Goal: Task Accomplishment & Management: Manage account settings

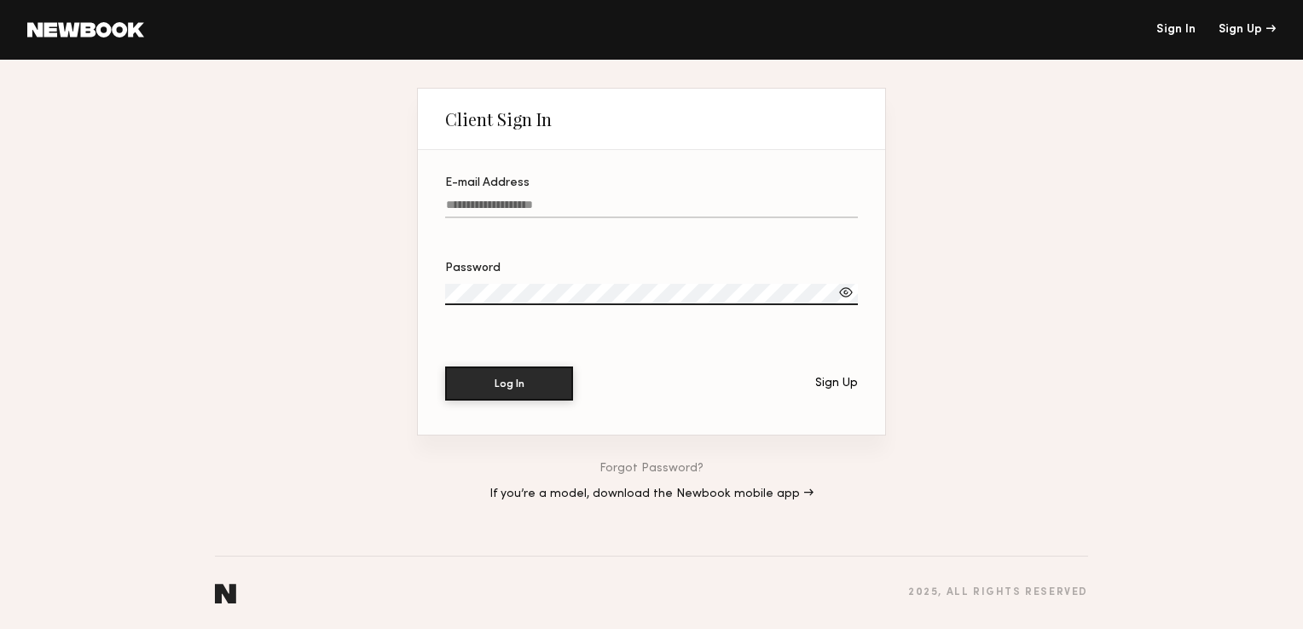
click at [523, 204] on input "E-mail Address" at bounding box center [651, 209] width 413 height 20
type input "**********"
click at [535, 385] on button "Log In" at bounding box center [509, 383] width 128 height 34
click at [847, 292] on div at bounding box center [845, 292] width 17 height 17
click at [836, 387] on div "Sign Up" at bounding box center [836, 384] width 43 height 12
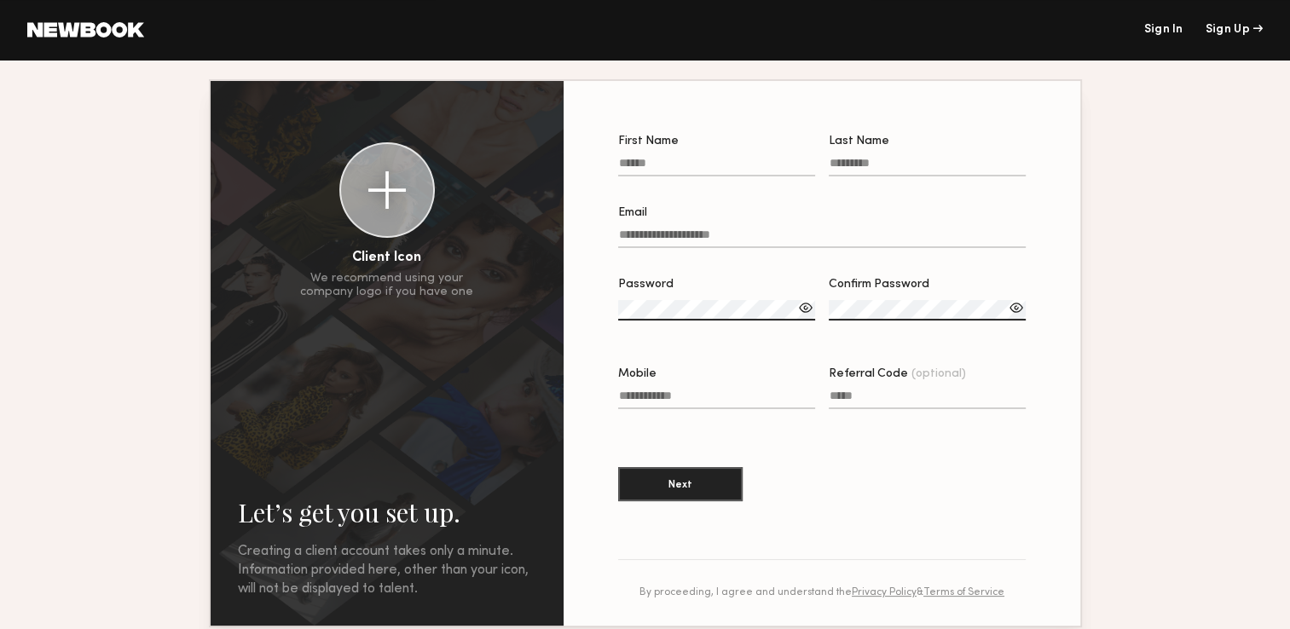
scroll to position [84, 0]
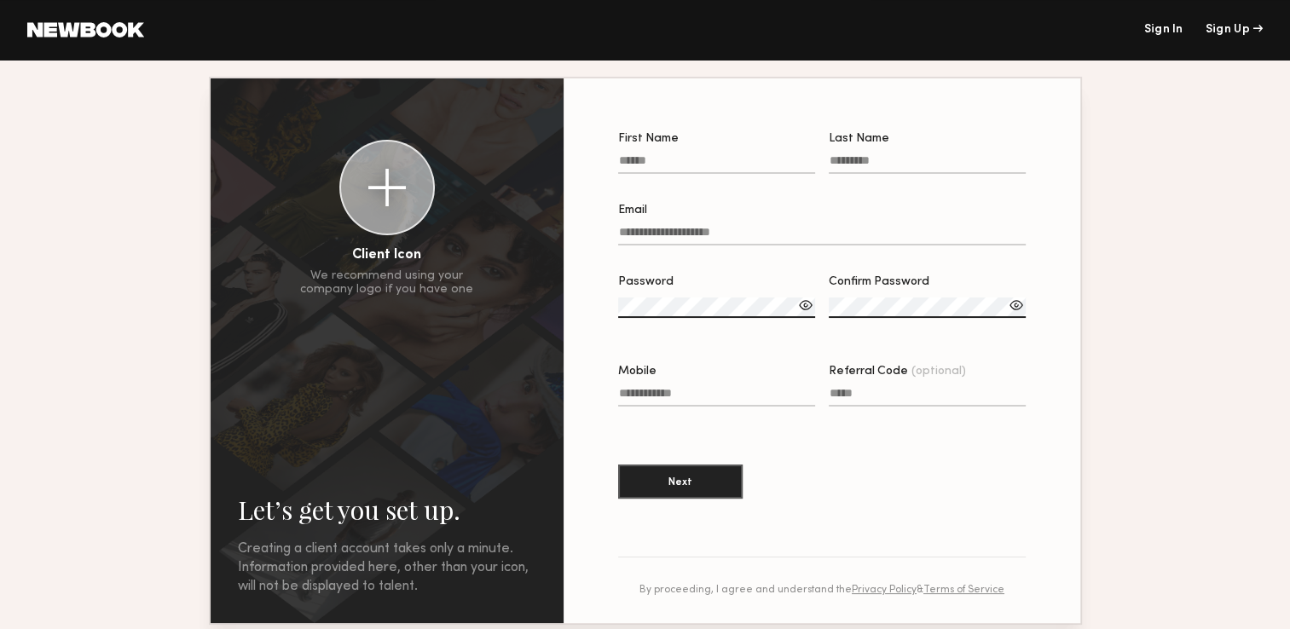
click at [877, 476] on section "First Name Last Name Email Password Confirm Password Mobile Referral Code (opti…" at bounding box center [822, 324] width 408 height 383
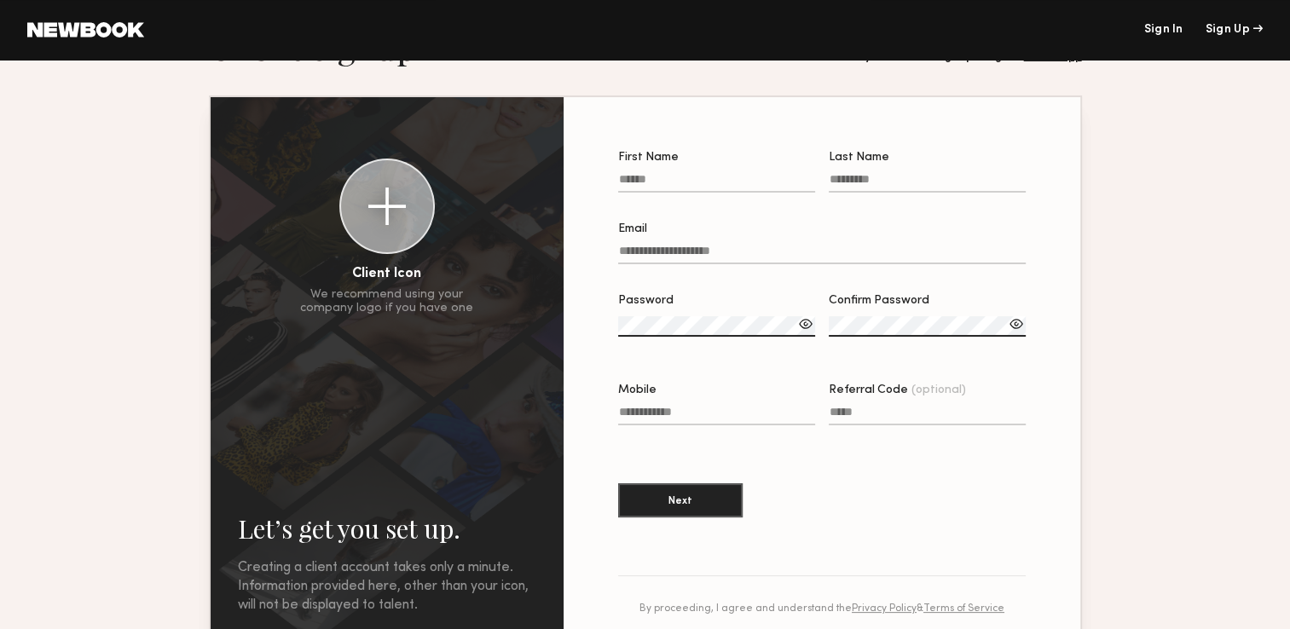
scroll to position [48, 0]
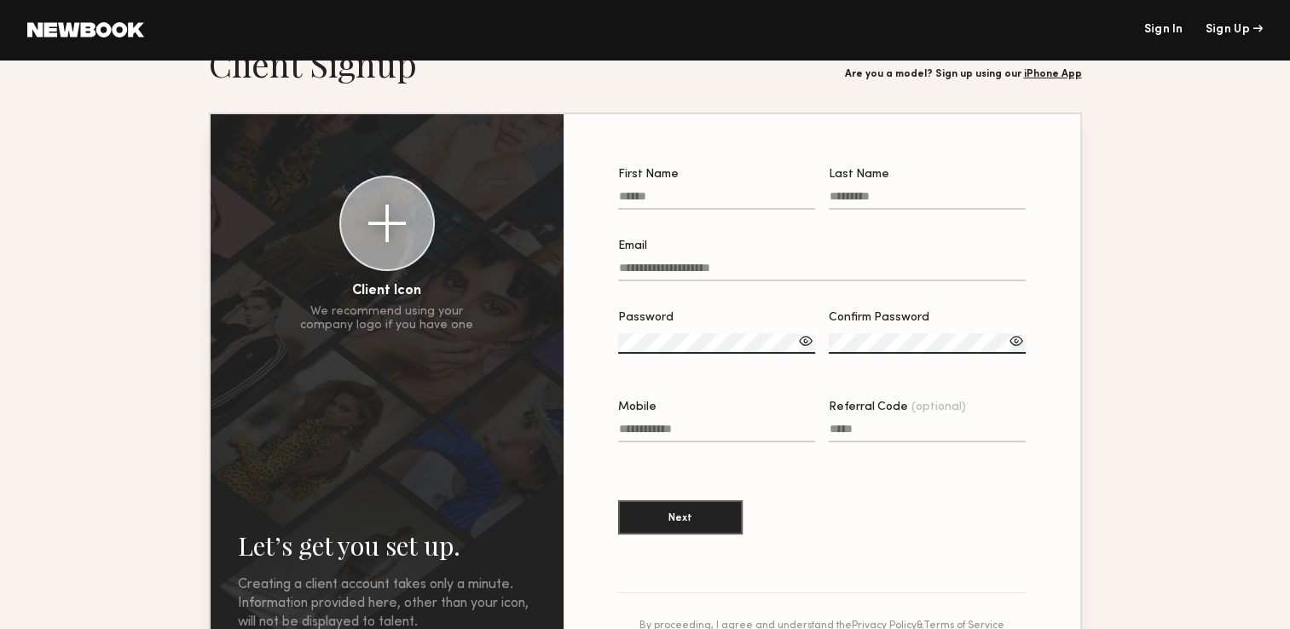
click at [836, 552] on div at bounding box center [822, 545] width 408 height 14
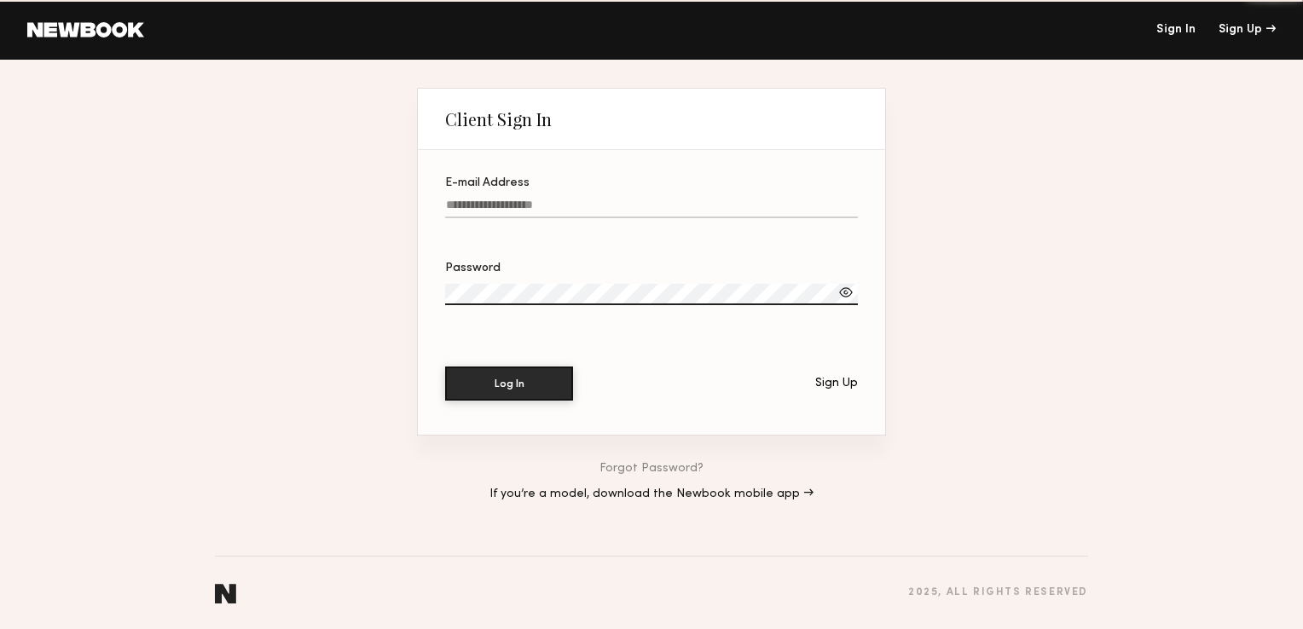
type input "**********"
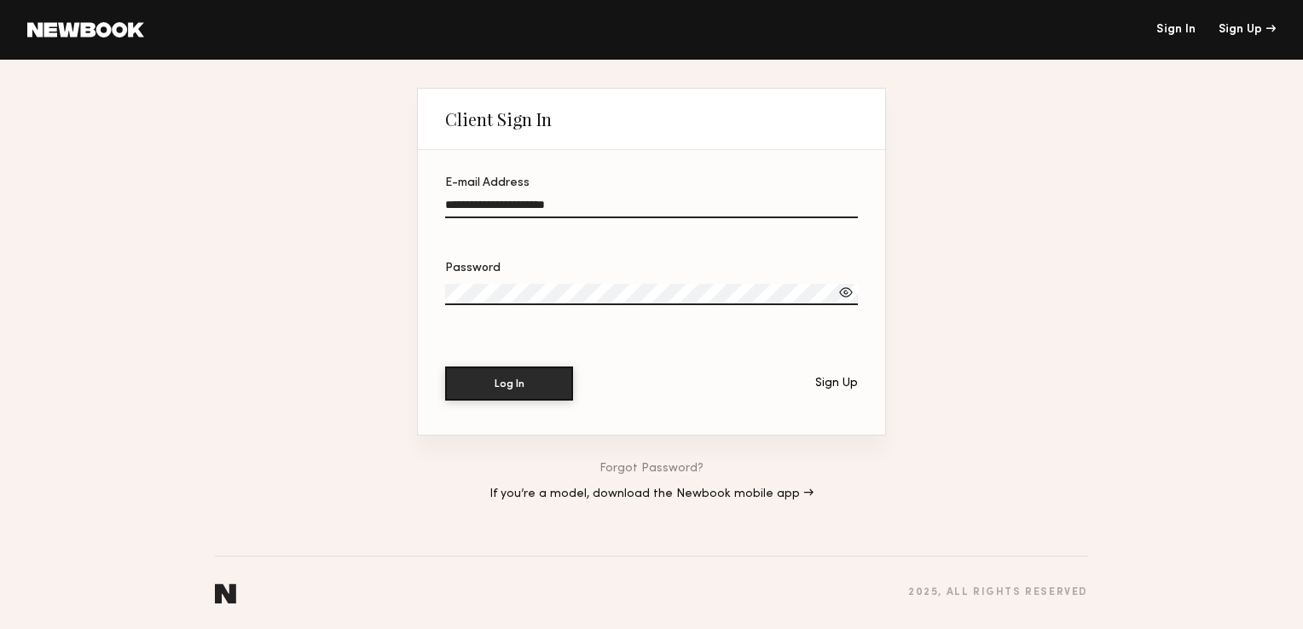
click at [850, 292] on div at bounding box center [845, 292] width 17 height 17
click at [529, 379] on button "Log In" at bounding box center [509, 383] width 128 height 34
